Goal: Task Accomplishment & Management: Complete application form

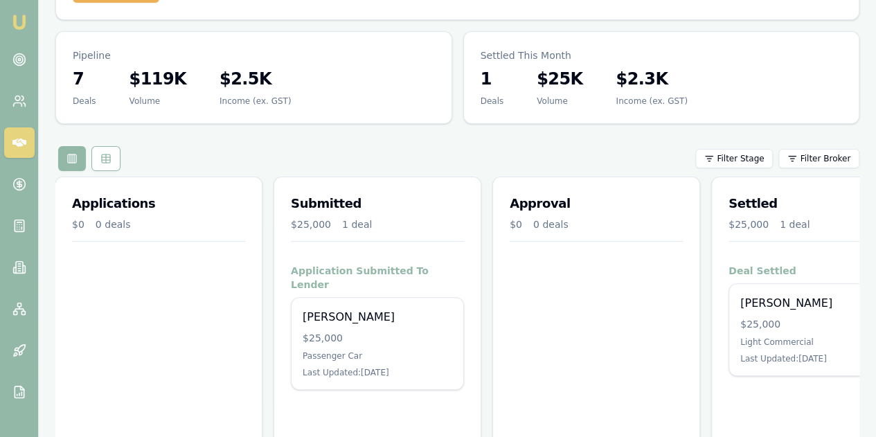
scroll to position [0, 255]
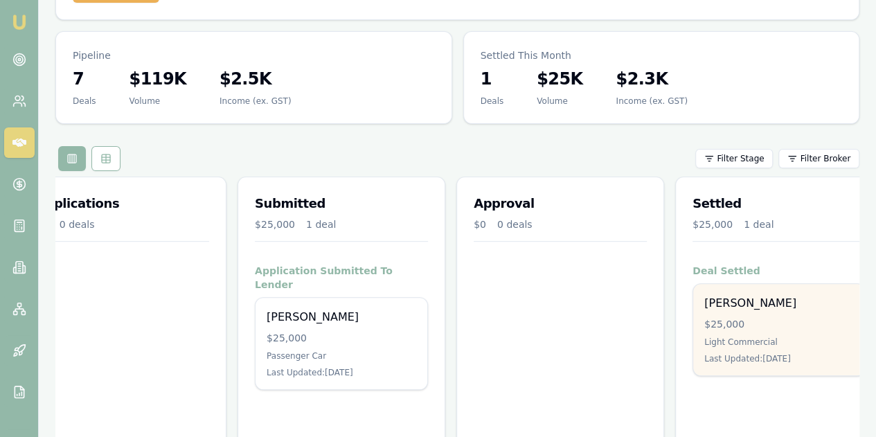
click at [792, 295] on div "[PERSON_NAME]" at bounding box center [779, 303] width 150 height 17
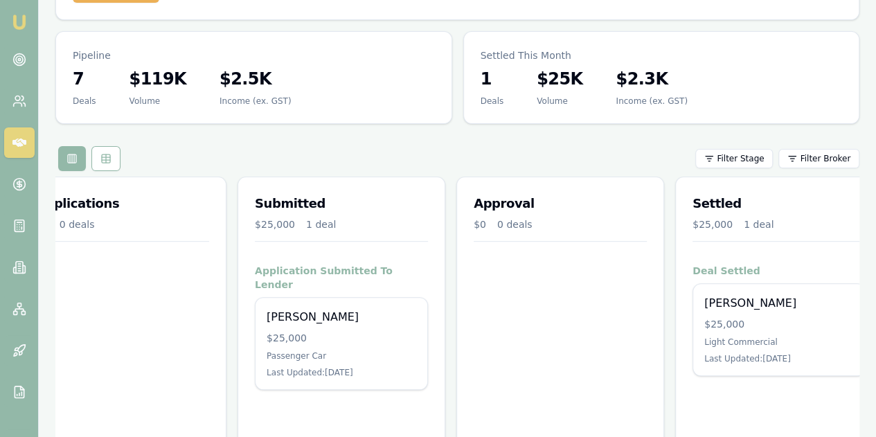
click at [143, 309] on div "Applications $0 0 deals" at bounding box center [123, 340] width 208 height 326
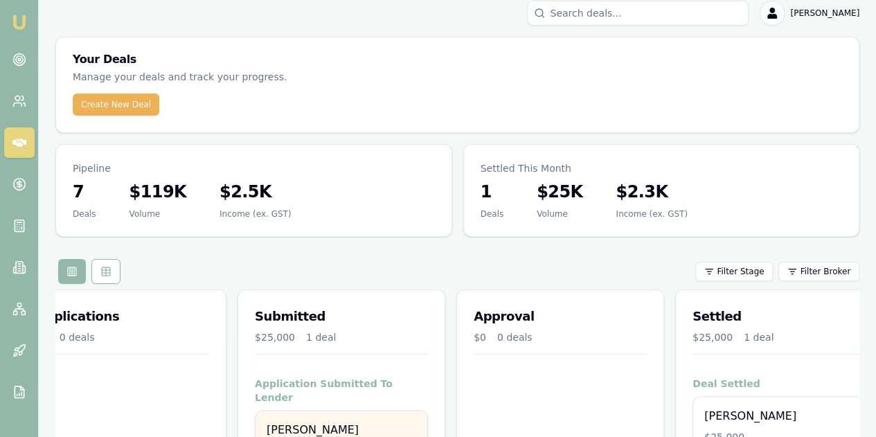
scroll to position [123, 0]
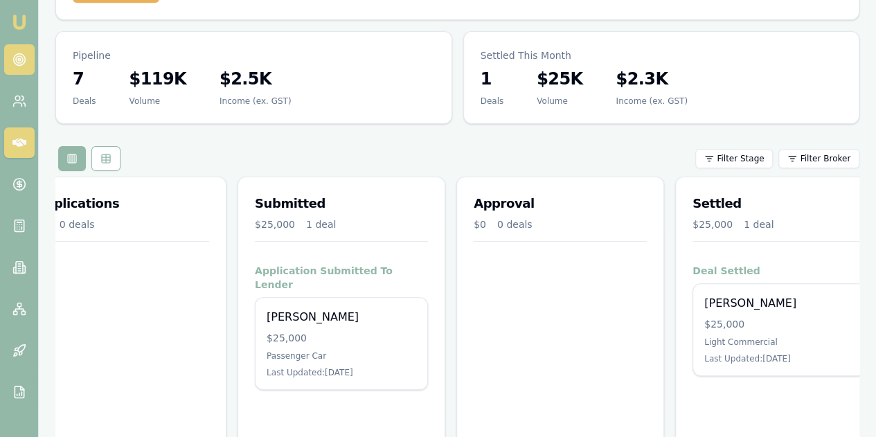
click at [16, 61] on circle at bounding box center [19, 59] width 7 height 7
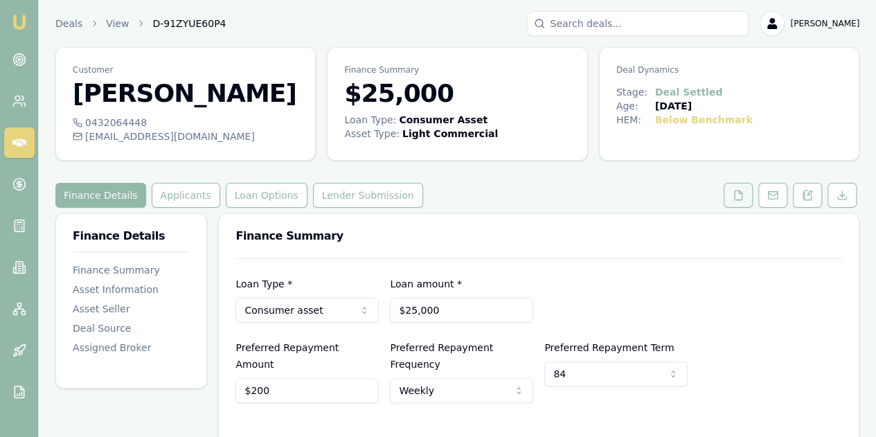
click at [743, 200] on button at bounding box center [737, 195] width 29 height 25
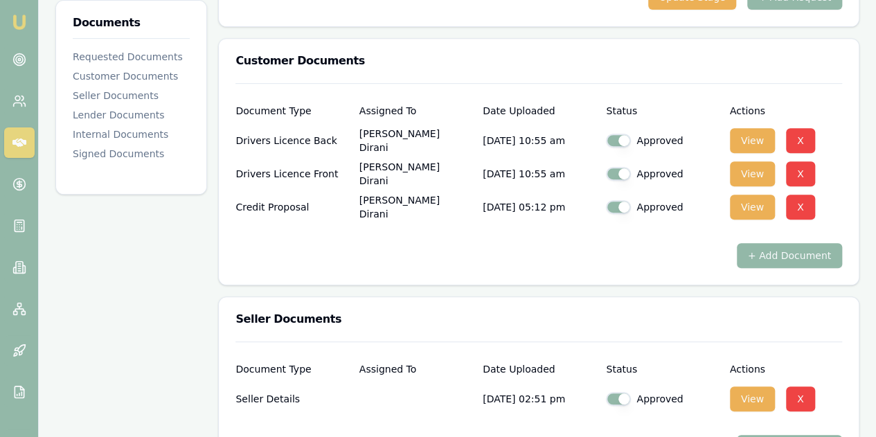
scroll to position [277, 0]
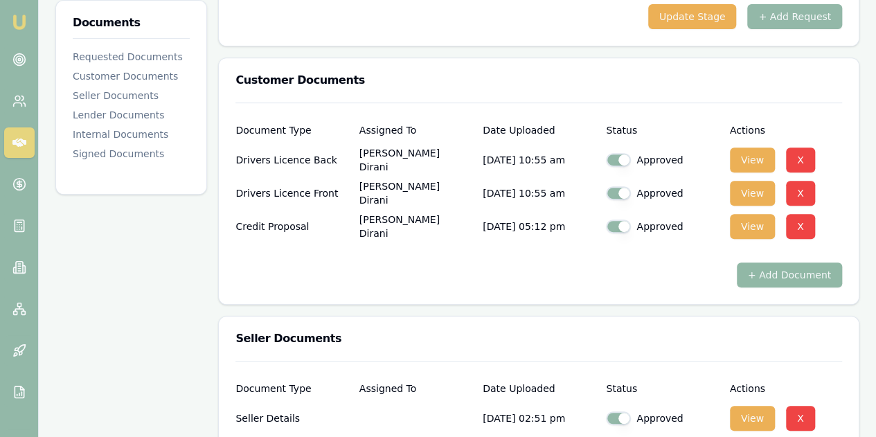
click at [780, 271] on button "+ Add Document" at bounding box center [789, 274] width 105 height 25
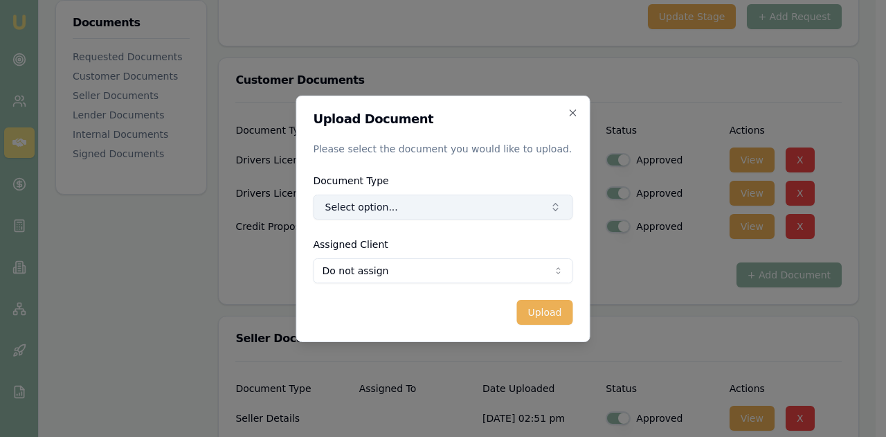
click at [349, 206] on button "Select option..." at bounding box center [444, 207] width 260 height 25
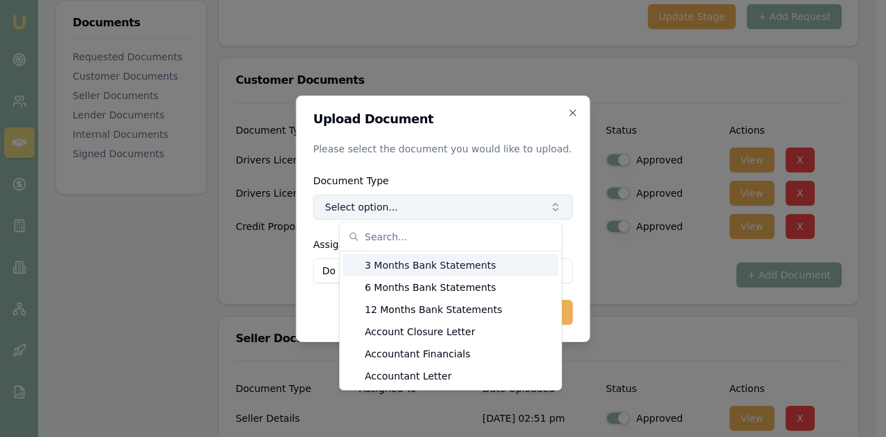
click at [366, 201] on button "Select option..." at bounding box center [444, 207] width 260 height 25
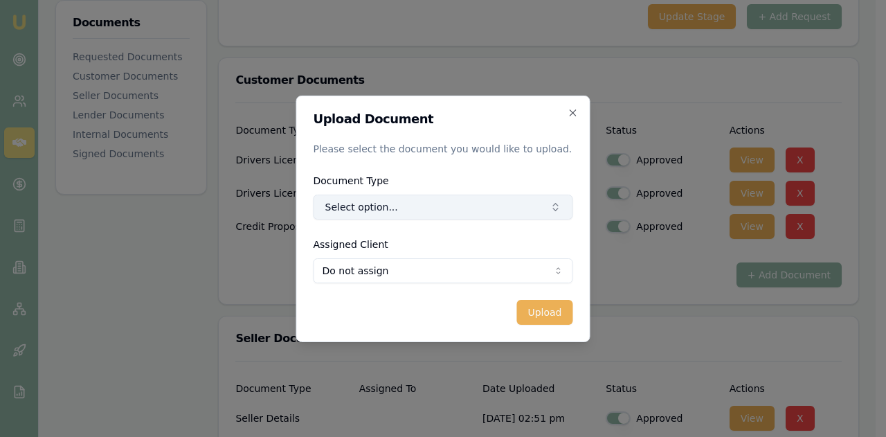
click at [366, 207] on button "Select option..." at bounding box center [444, 207] width 260 height 25
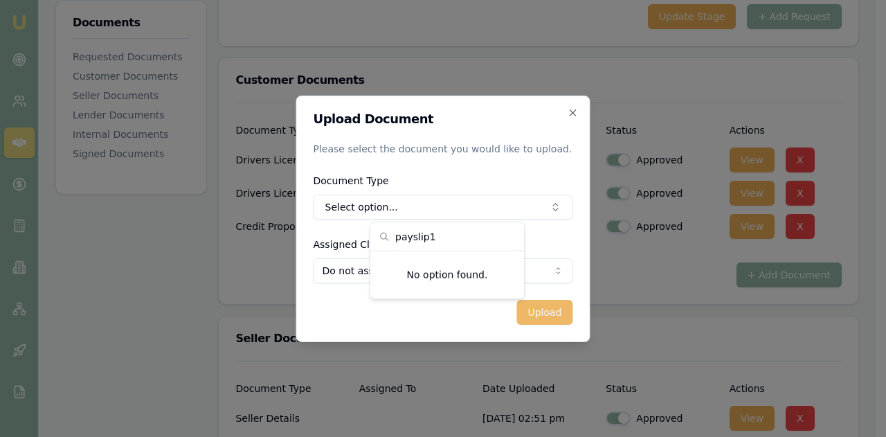
type input "payslip1"
click at [543, 315] on button "Upload" at bounding box center [544, 312] width 56 height 25
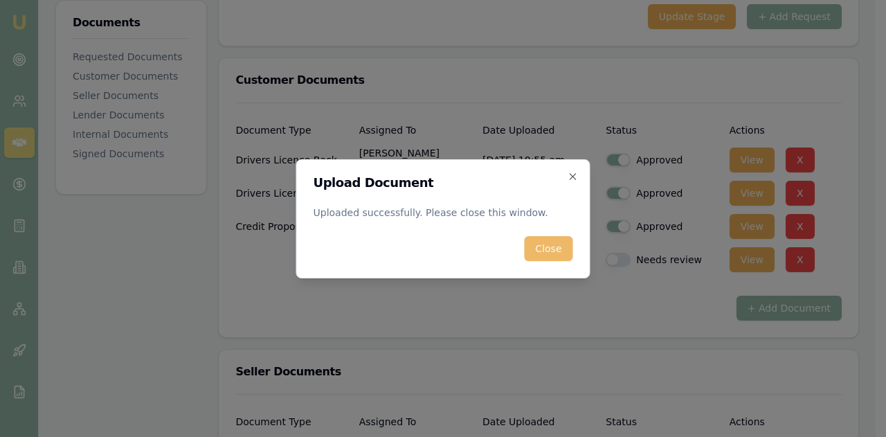
click at [545, 253] on button "Close" at bounding box center [548, 248] width 48 height 25
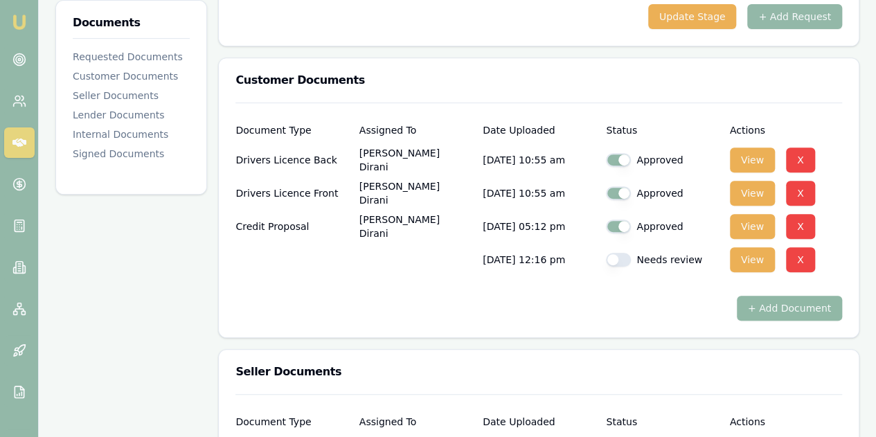
click at [802, 309] on button "+ Add Document" at bounding box center [789, 308] width 105 height 25
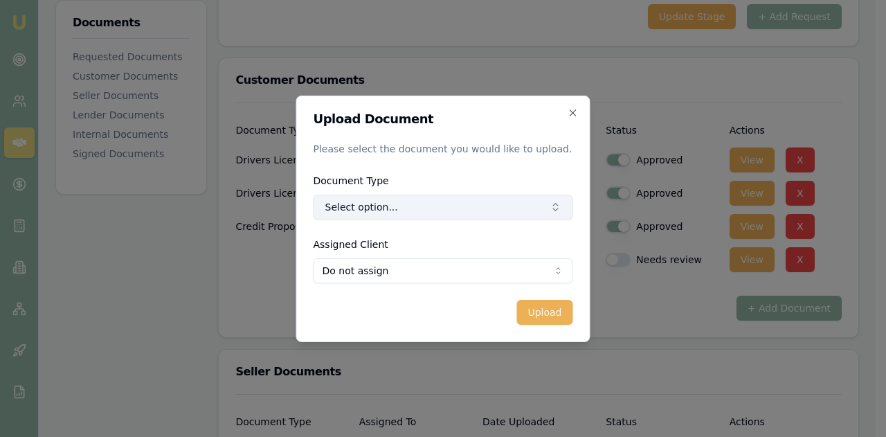
click at [367, 213] on button "Select option..." at bounding box center [444, 207] width 260 height 25
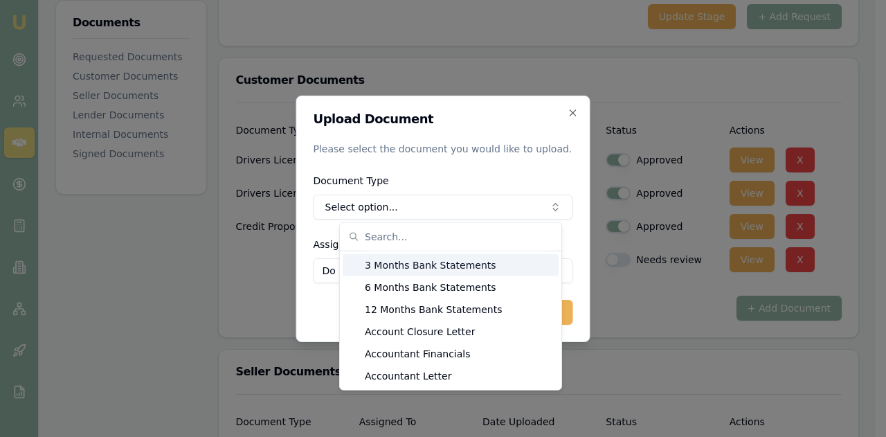
click at [372, 233] on input "text" at bounding box center [459, 237] width 188 height 28
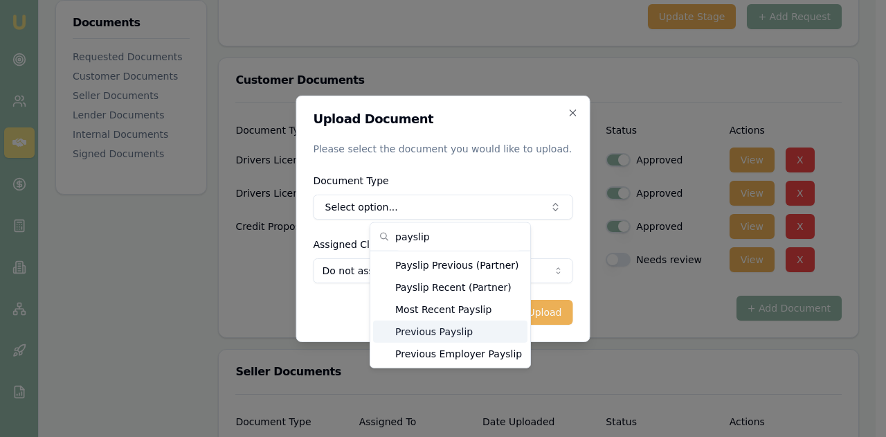
type input "payslip"
click at [429, 333] on div "Previous Payslip" at bounding box center [450, 332] width 154 height 22
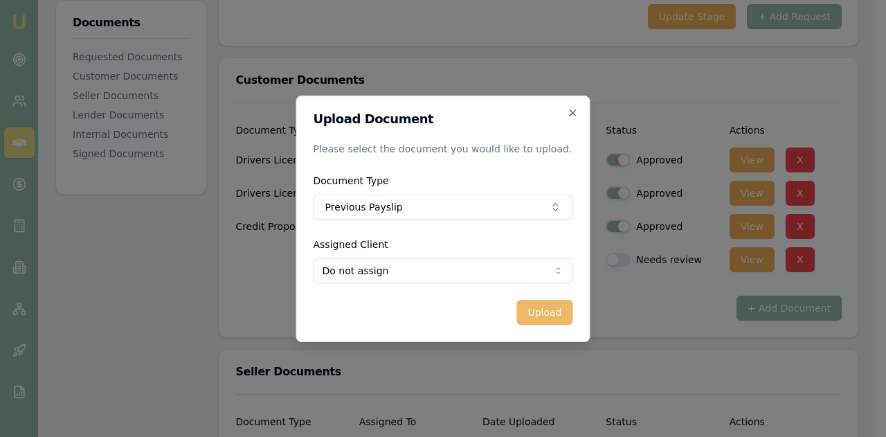
click at [547, 312] on button "Upload" at bounding box center [544, 312] width 56 height 25
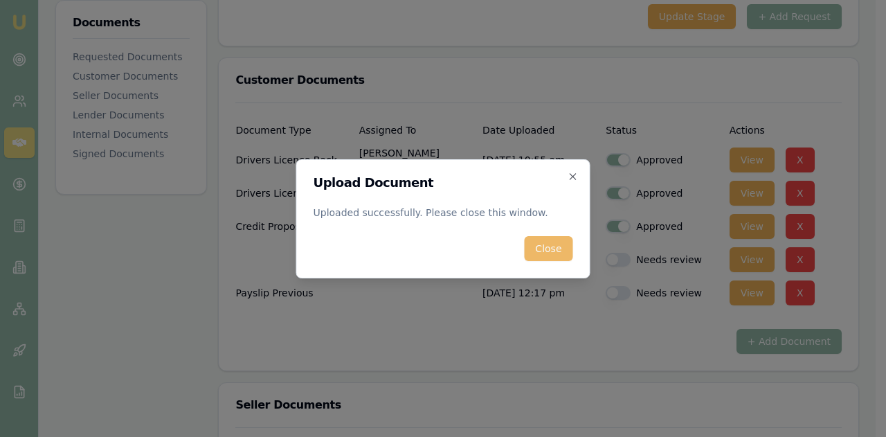
click at [545, 251] on button "Close" at bounding box center [548, 248] width 48 height 25
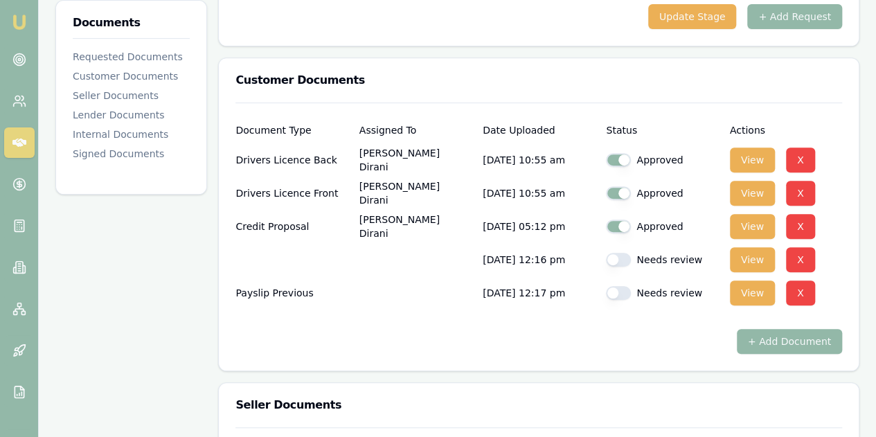
click at [611, 260] on button "button" at bounding box center [618, 260] width 25 height 14
checkbox input "true"
click at [611, 292] on button "button" at bounding box center [618, 293] width 25 height 14
checkbox input "true"
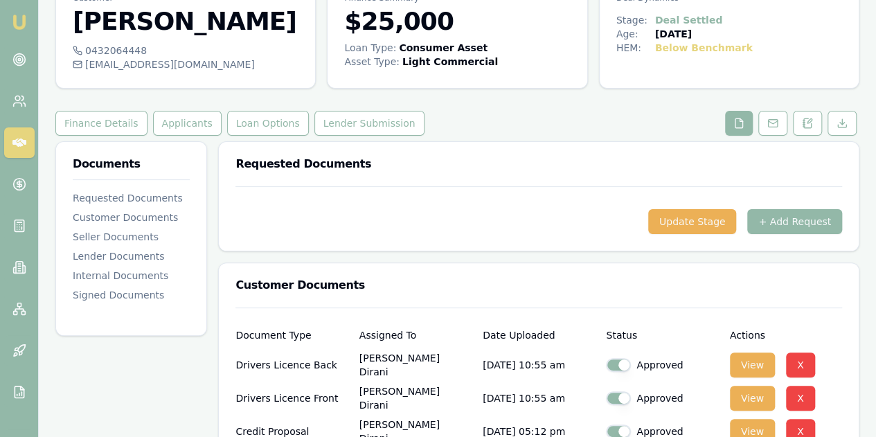
scroll to position [69, 0]
